Goal: Task Accomplishment & Management: Use online tool/utility

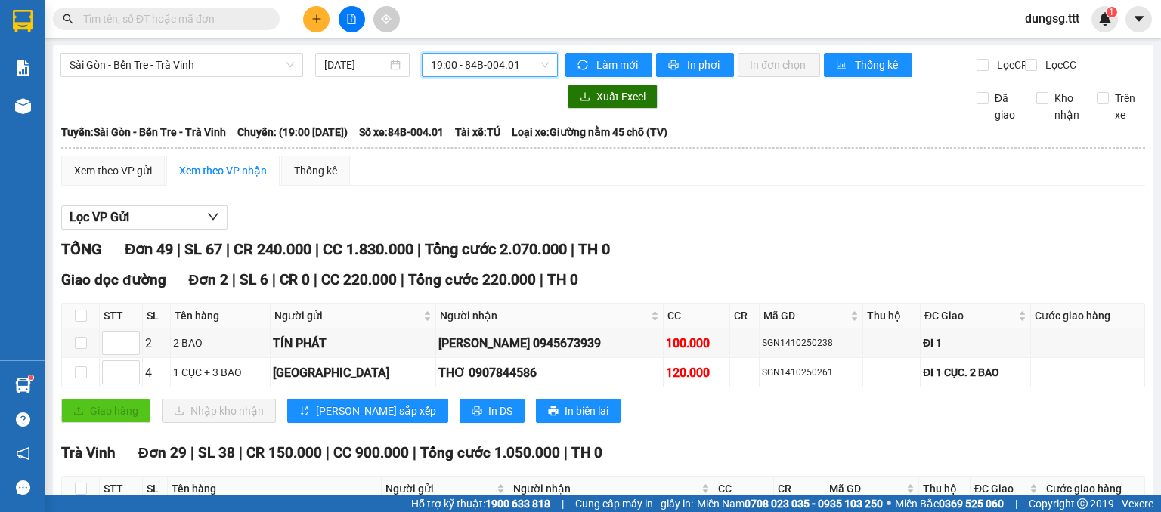
scroll to position [24, 0]
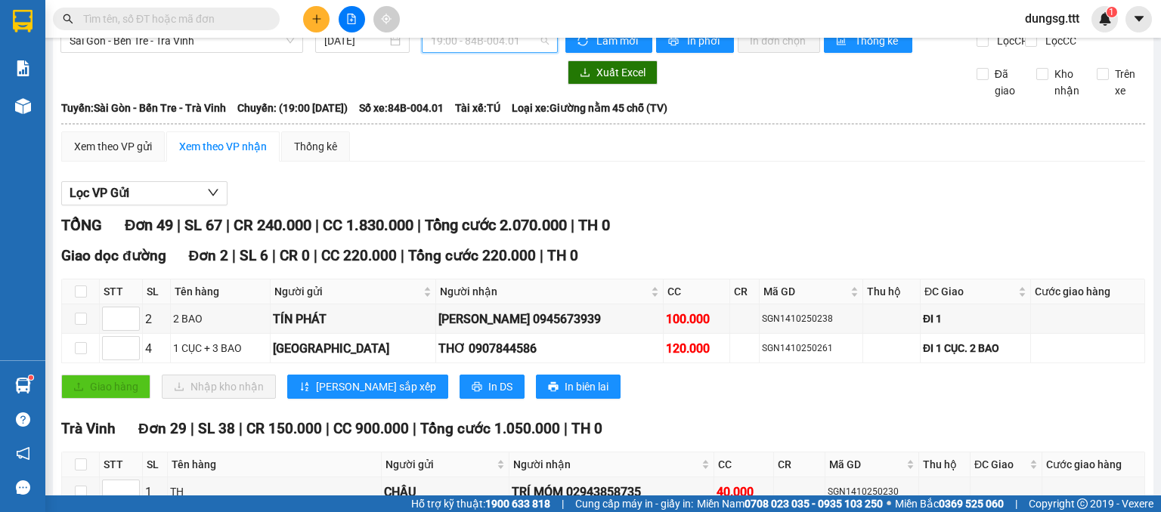
click at [478, 44] on span "19:00 - 84B-004.01" at bounding box center [490, 40] width 119 height 23
click at [308, 153] on div "Thống kê" at bounding box center [315, 146] width 43 height 17
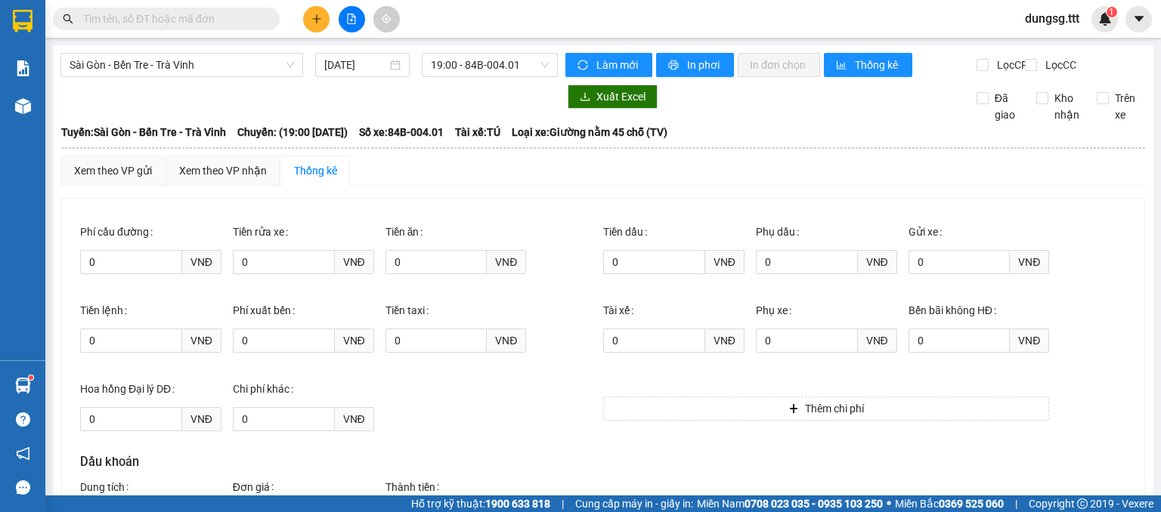
scroll to position [290, 0]
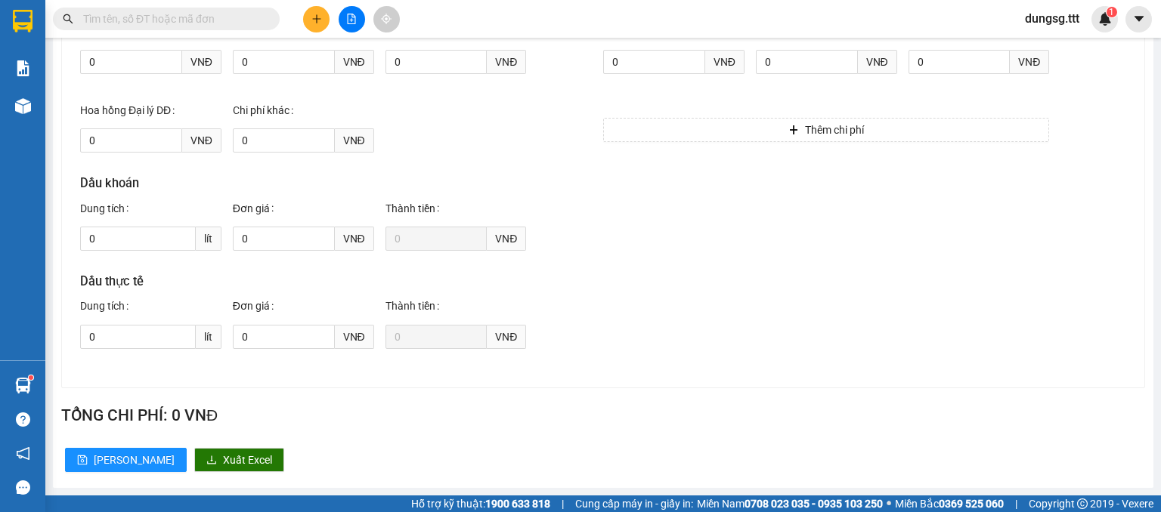
click at [476, 91] on div "Tiền taxi 0 VNĐ" at bounding box center [461, 56] width 153 height 79
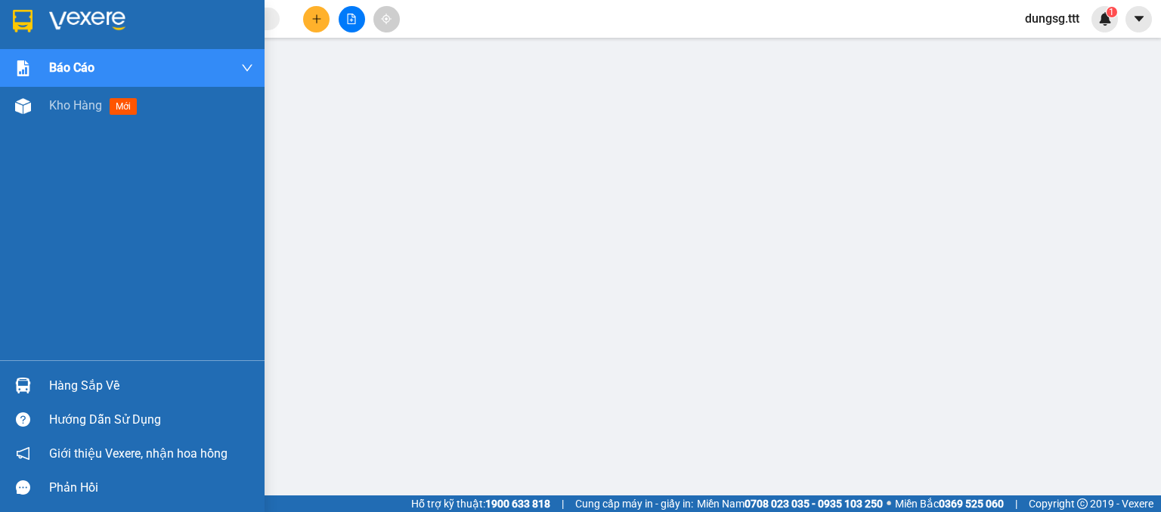
click at [41, 20] on div at bounding box center [132, 24] width 264 height 49
click at [49, 109] on span "Kho hàng" at bounding box center [75, 105] width 53 height 14
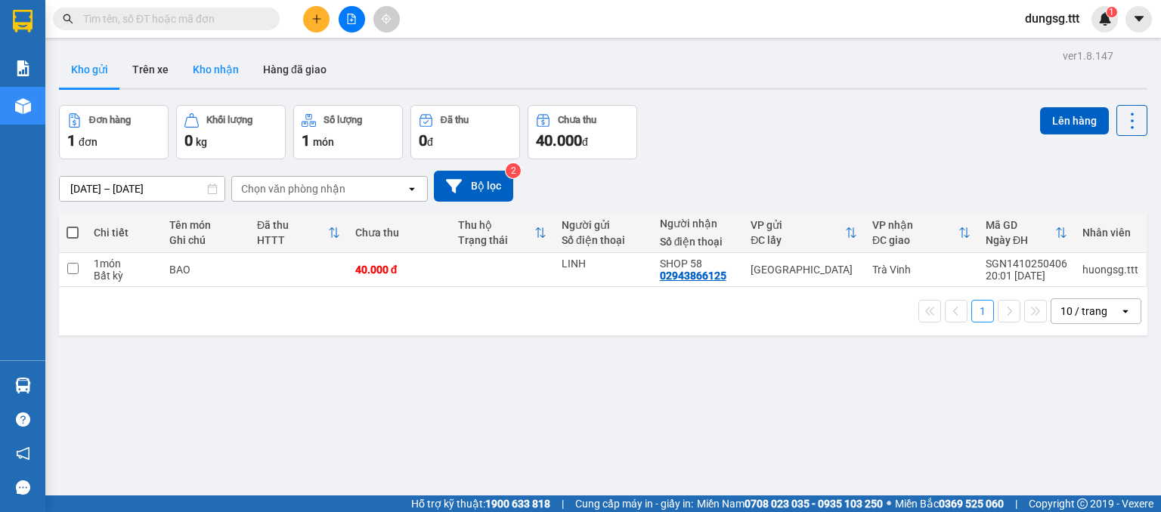
click at [204, 65] on button "Kho nhận" at bounding box center [216, 69] width 70 height 36
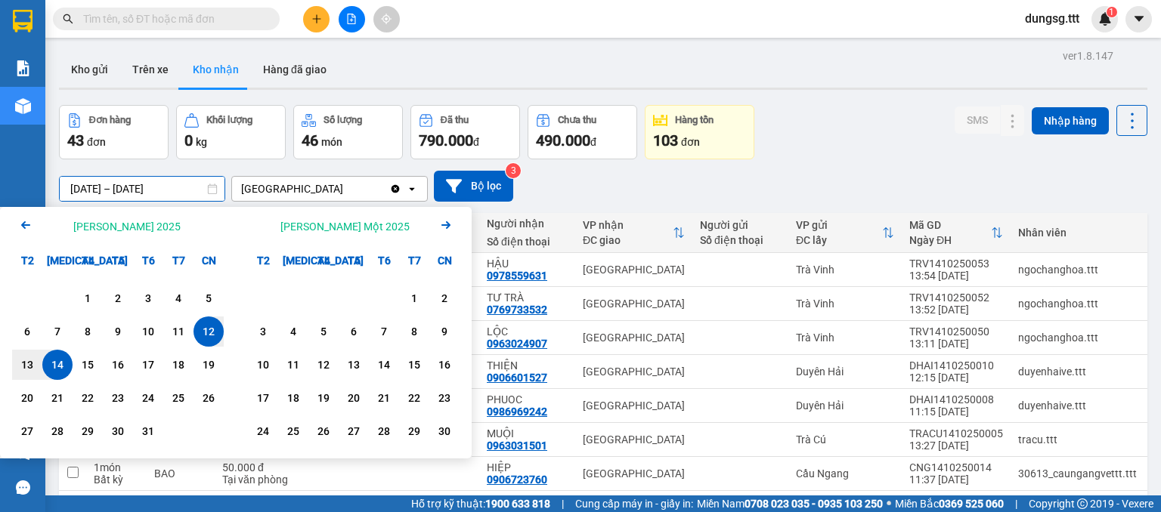
click at [161, 179] on input "12/10/2025 – 14/10/2025" at bounding box center [142, 189] width 165 height 24
click at [97, 291] on div "1" at bounding box center [87, 298] width 21 height 18
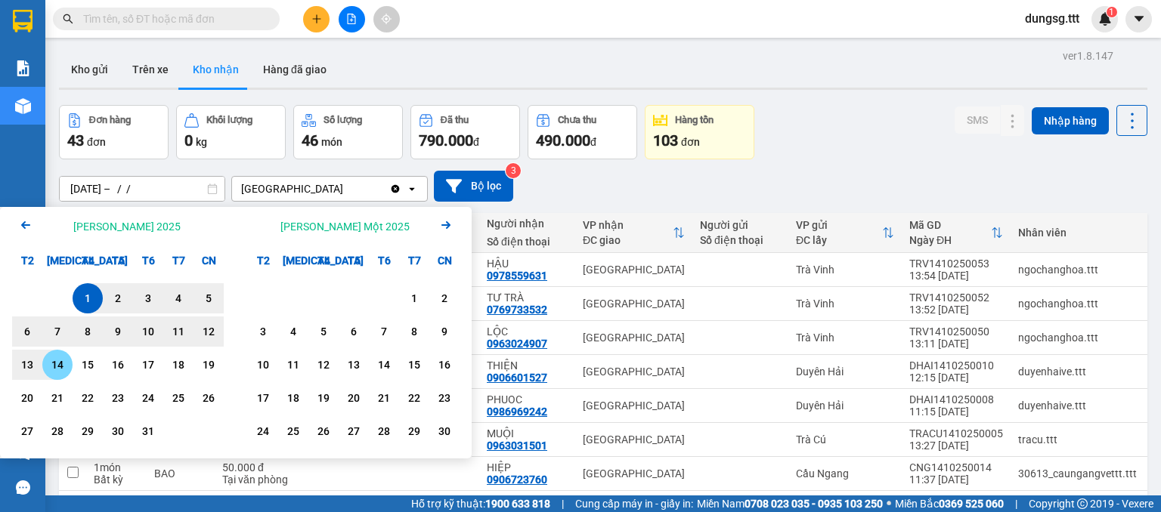
click at [54, 366] on div "14" at bounding box center [57, 365] width 21 height 18
type input "01/10/2025 – 14/10/2025"
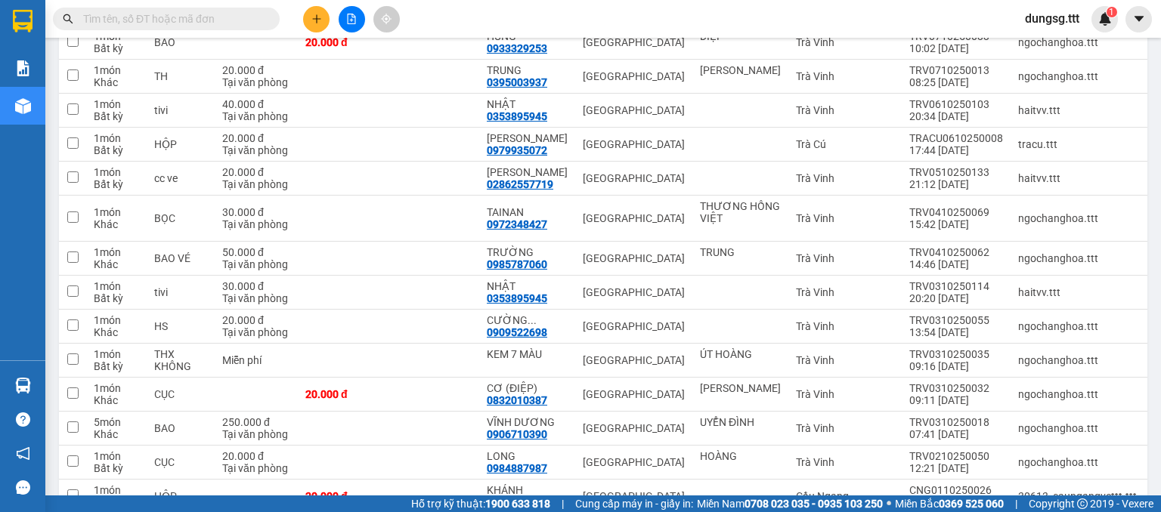
scroll to position [2920, 0]
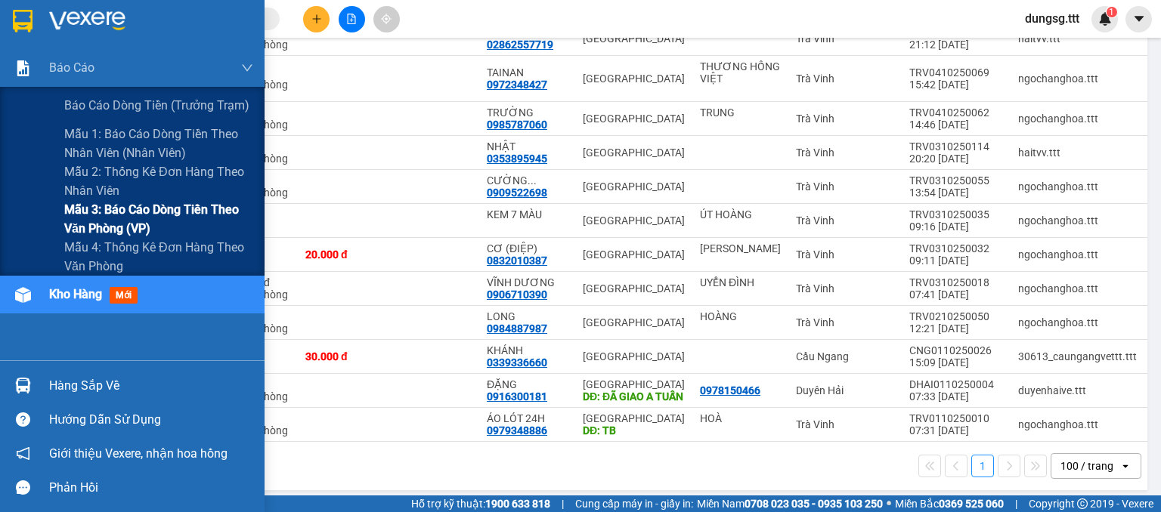
click at [68, 206] on span "Mẫu 3: Báo cáo dòng tiền theo văn phòng (VP)" at bounding box center [158, 219] width 189 height 38
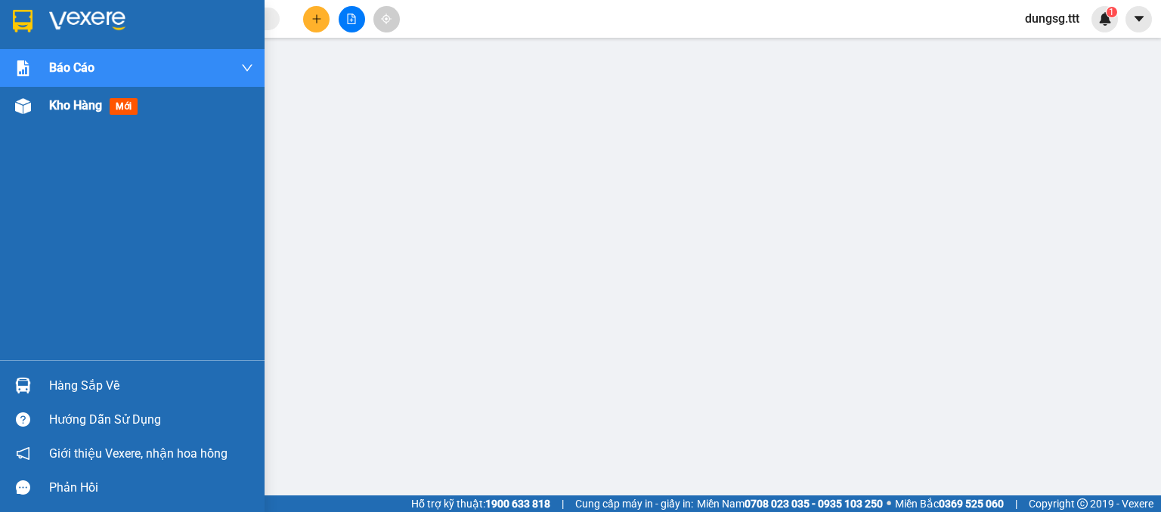
click at [36, 111] on div "Kho hàng mới" at bounding box center [132, 106] width 264 height 38
drag, startPoint x: 36, startPoint y: 111, endPoint x: 302, endPoint y: 40, distance: 275.3
click at [51, 110] on div "Kho hàng mới" at bounding box center [132, 106] width 264 height 38
click at [51, 110] on span "Kho hàng" at bounding box center [75, 105] width 53 height 14
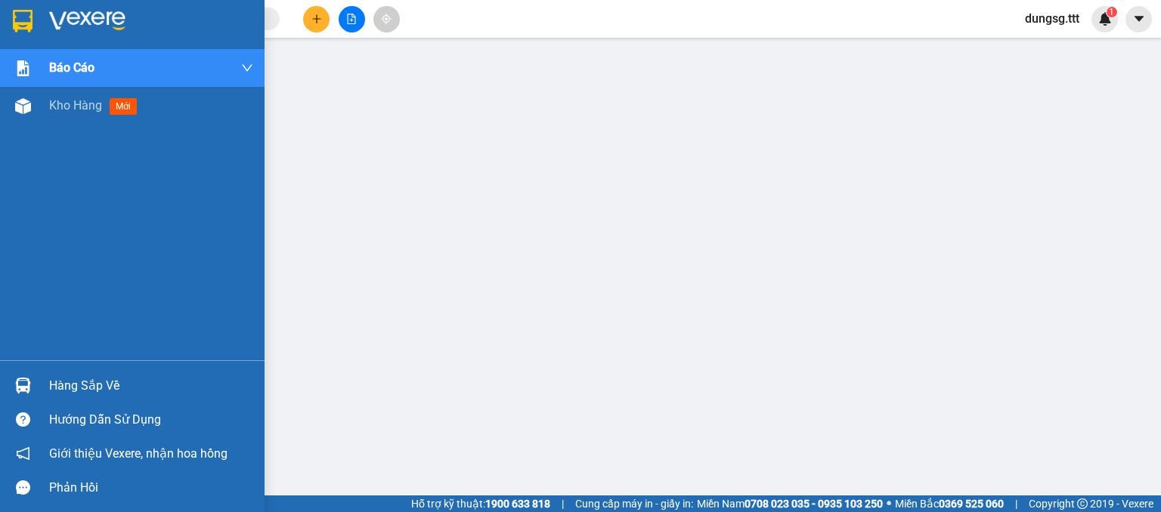
click at [51, 110] on span "Kho hàng" at bounding box center [75, 105] width 53 height 14
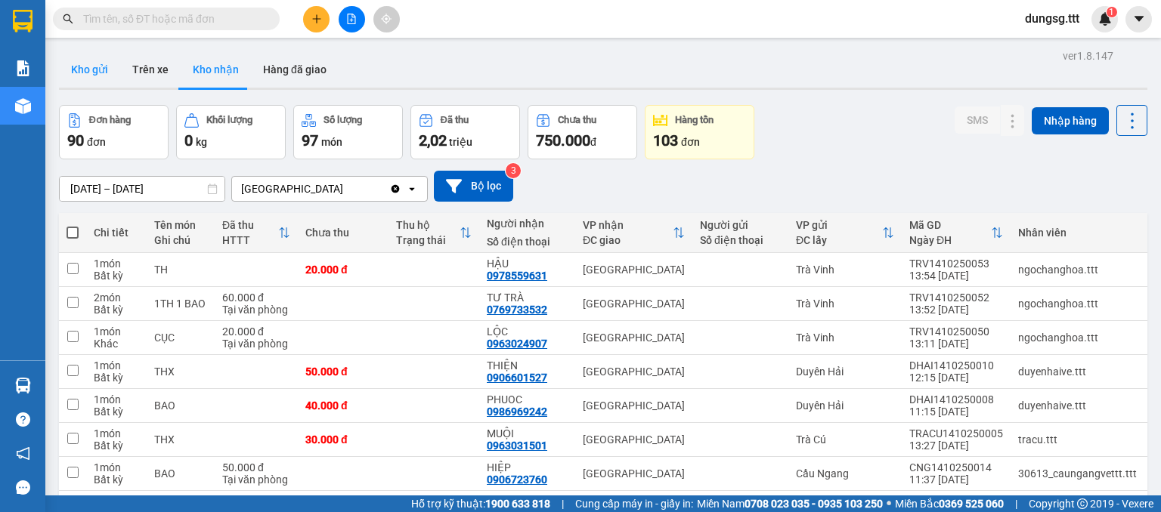
click at [97, 68] on button "Kho gửi" at bounding box center [89, 69] width 61 height 36
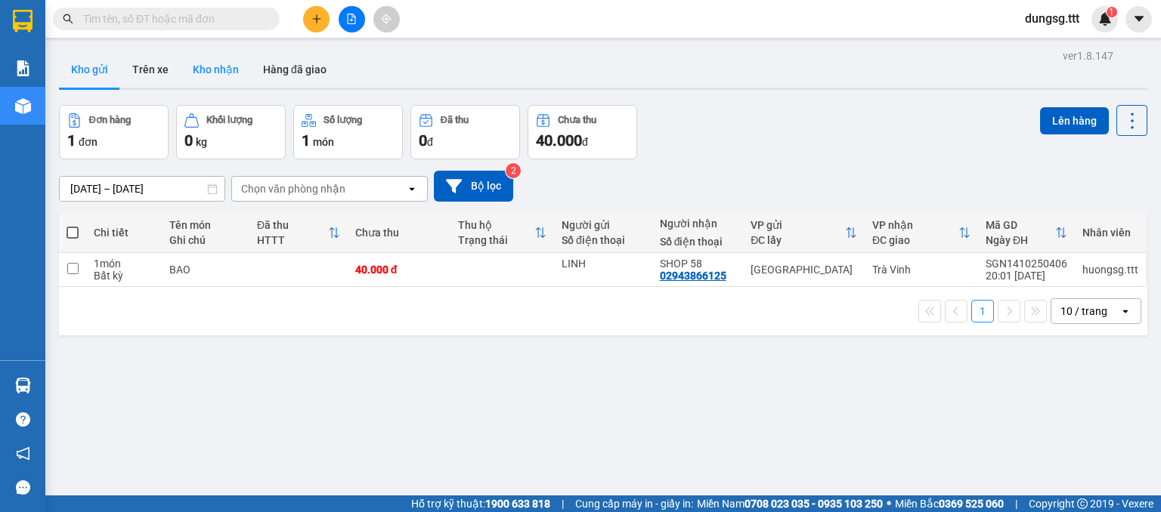
click at [198, 73] on button "Kho nhận" at bounding box center [216, 69] width 70 height 36
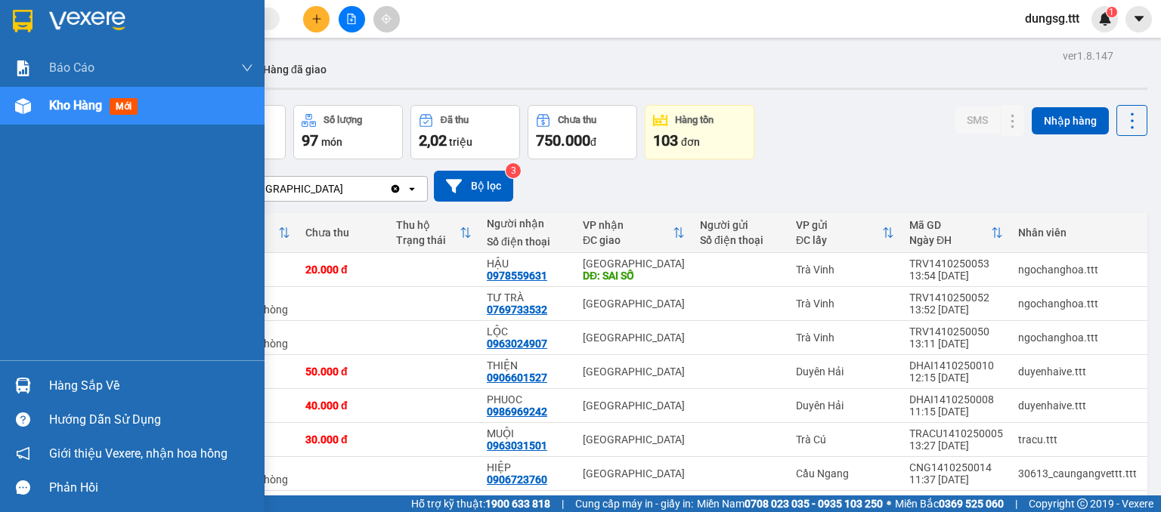
click at [78, 378] on div "Hàng sắp về" at bounding box center [151, 386] width 204 height 23
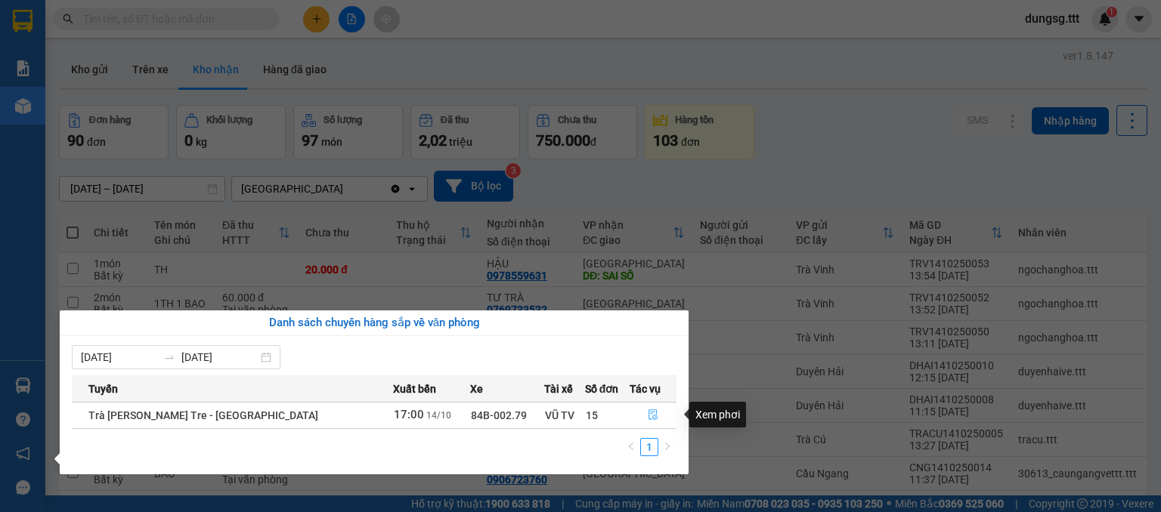
click at [636, 415] on button "button" at bounding box center [652, 416] width 45 height 24
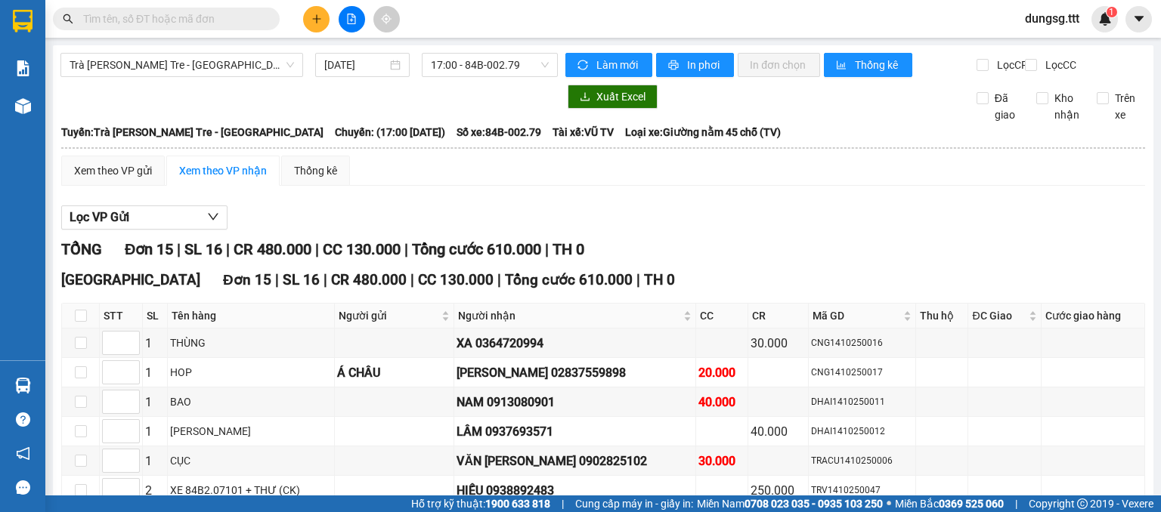
scroll to position [358, 0]
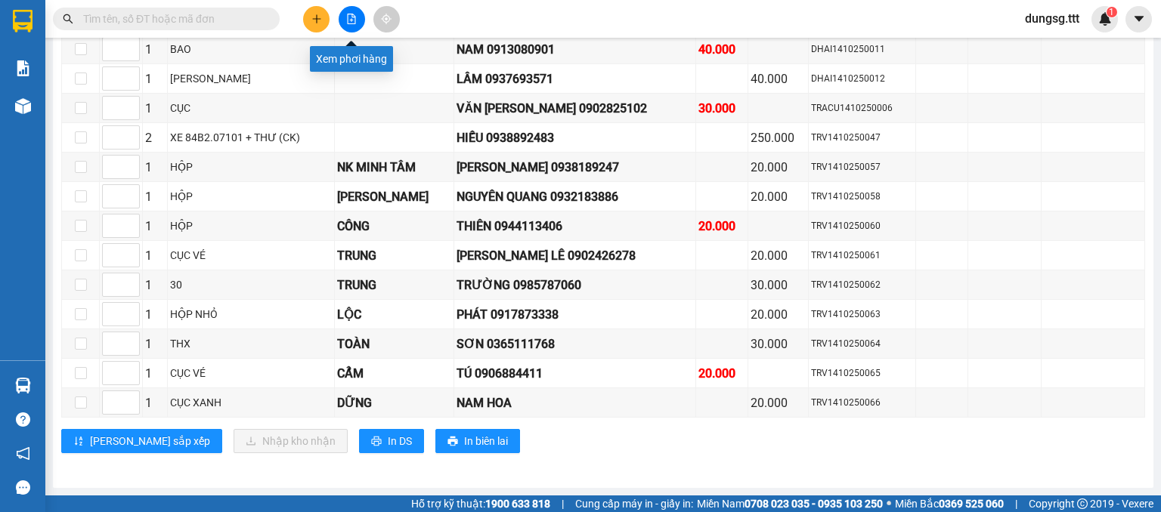
click at [351, 14] on icon "file-add" at bounding box center [351, 19] width 11 height 11
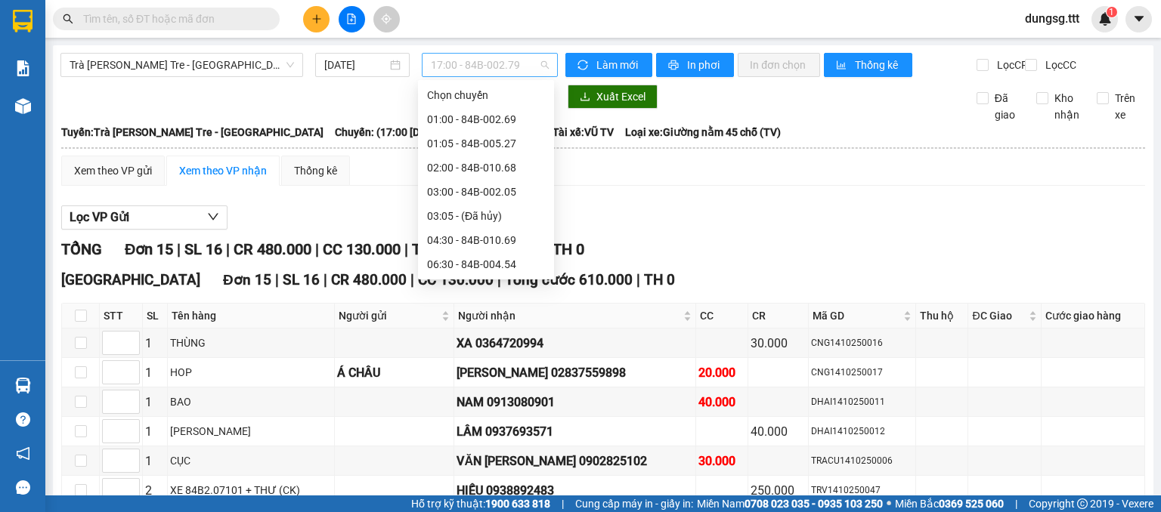
click at [457, 69] on span "17:00 - 84B-002.79" at bounding box center [490, 65] width 119 height 23
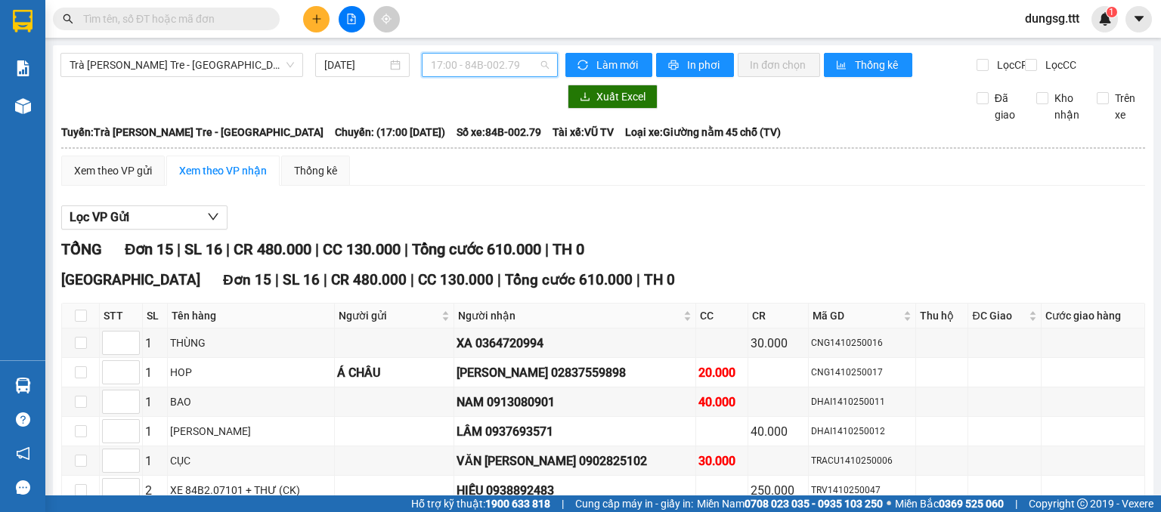
click at [548, 55] on div "17:00 - 84B-002.79" at bounding box center [490, 65] width 137 height 24
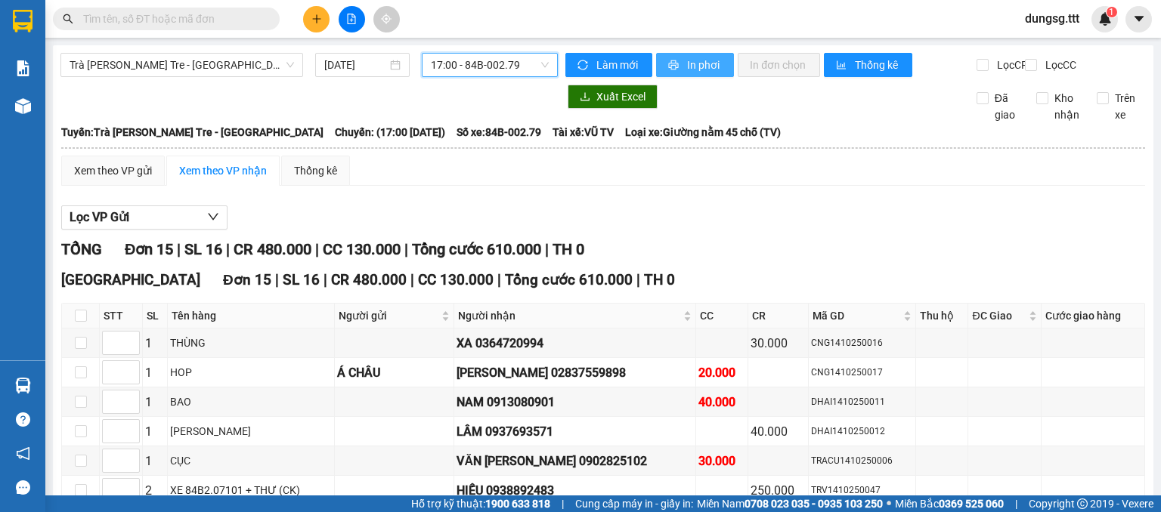
drag, startPoint x: 548, startPoint y: 55, endPoint x: 669, endPoint y: 53, distance: 120.9
click at [669, 53] on div "Trà Vinh - Bến Tre - Sài Gòn 14/10/2025 17:00 17:00 - 84B-002.79 Làm mới In phơ…" at bounding box center [602, 65] width 1085 height 24
click at [669, 53] on button "In phơi" at bounding box center [695, 65] width 78 height 24
